Goal: Transaction & Acquisition: Purchase product/service

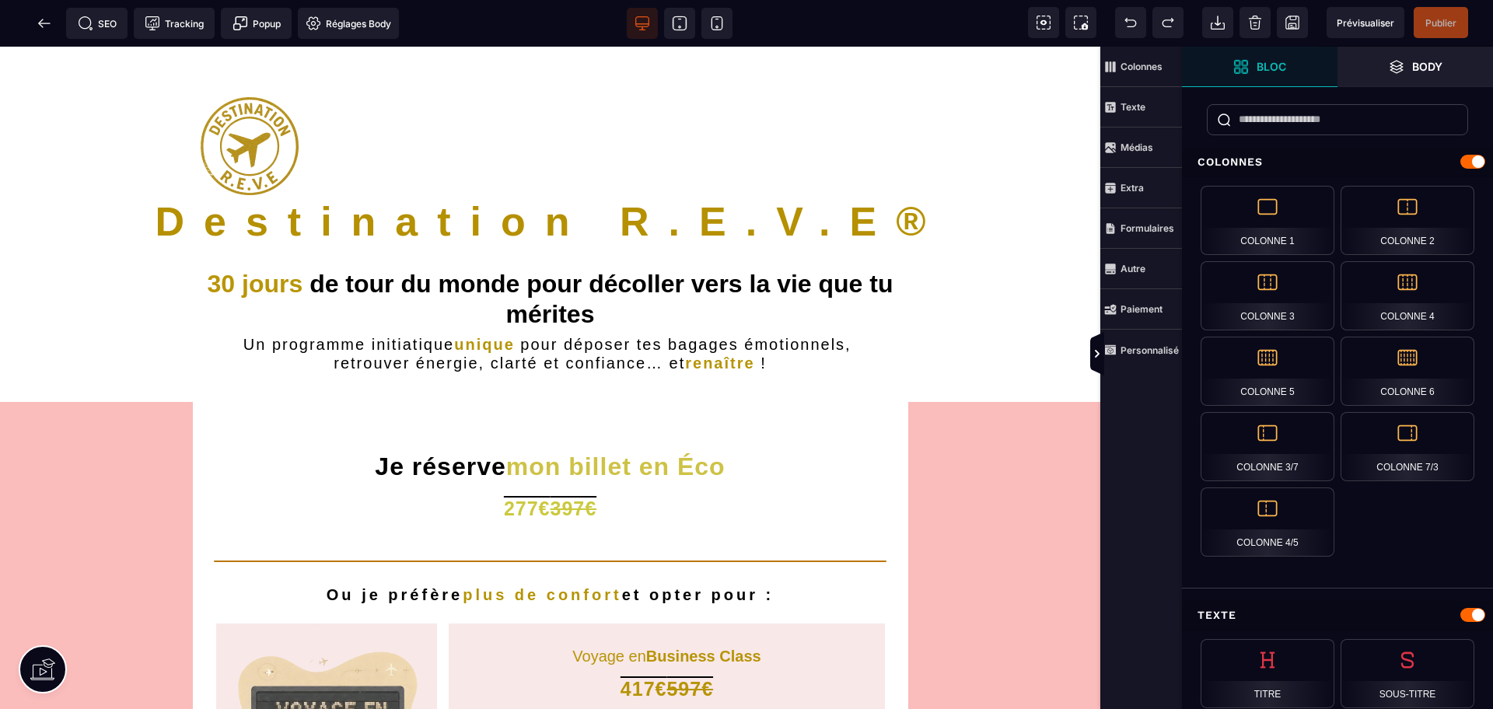
click at [49, 30] on icon at bounding box center [45, 24] width 16 height 16
